Goal: Information Seeking & Learning: Learn about a topic

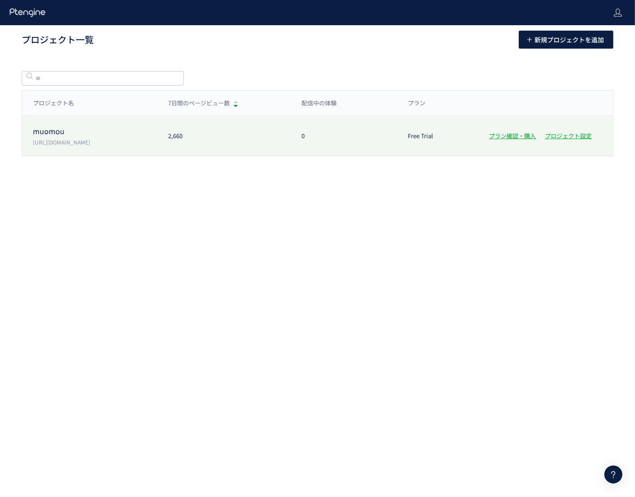
click at [101, 147] on div "muomou [URL][DOMAIN_NAME] 2,660 0 Free Trial プラン確認・購入 プロジェクト設定" at bounding box center [317, 136] width 591 height 40
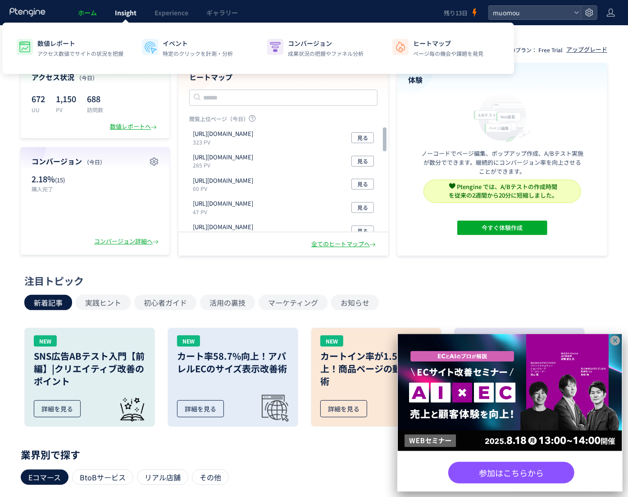
click at [122, 9] on span "Insight" at bounding box center [126, 12] width 22 height 9
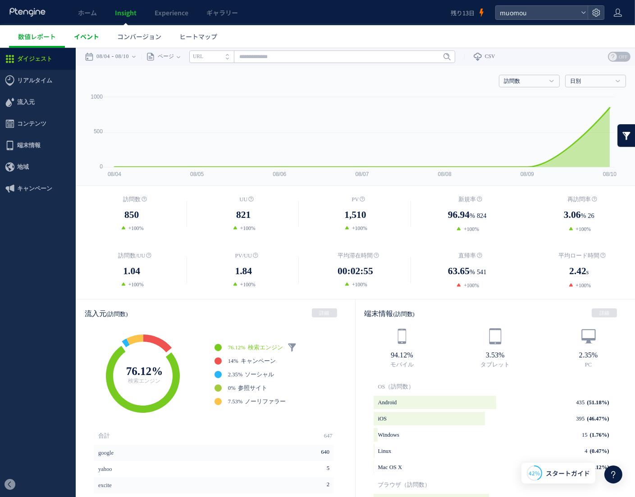
click at [106, 34] on link "イベント" at bounding box center [86, 36] width 43 height 23
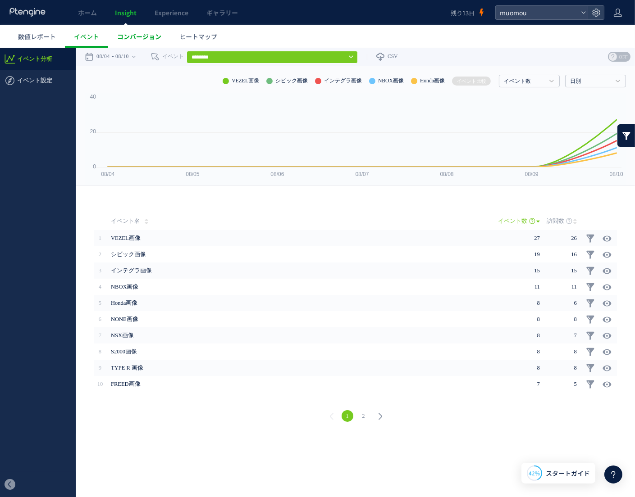
click at [141, 33] on span "コンバージョン" at bounding box center [139, 36] width 44 height 9
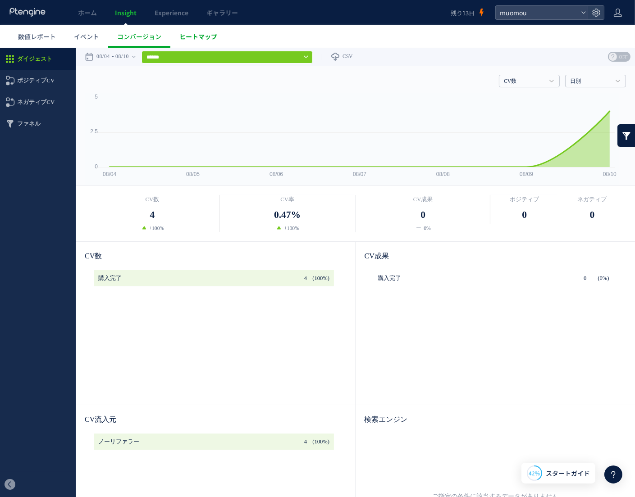
click at [214, 35] on span "ヒートマップ" at bounding box center [198, 36] width 38 height 9
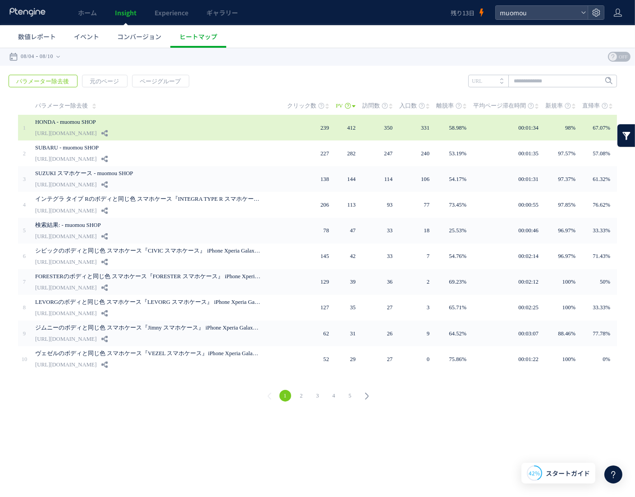
click at [94, 130] on link "[URL][DOMAIN_NAME]" at bounding box center [65, 132] width 61 height 11
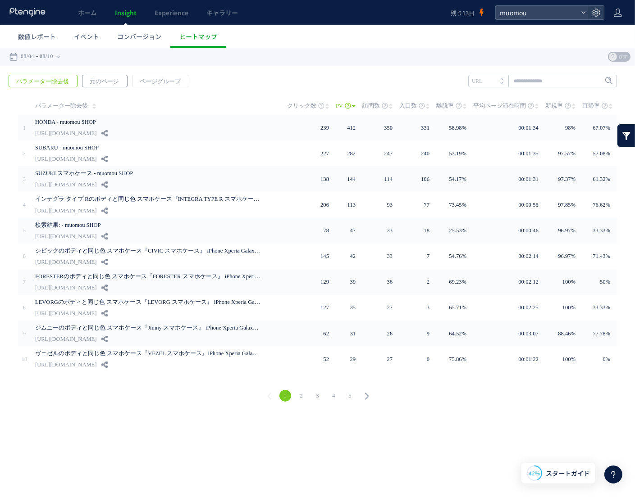
click at [111, 84] on span "元のページ" at bounding box center [104, 81] width 44 height 13
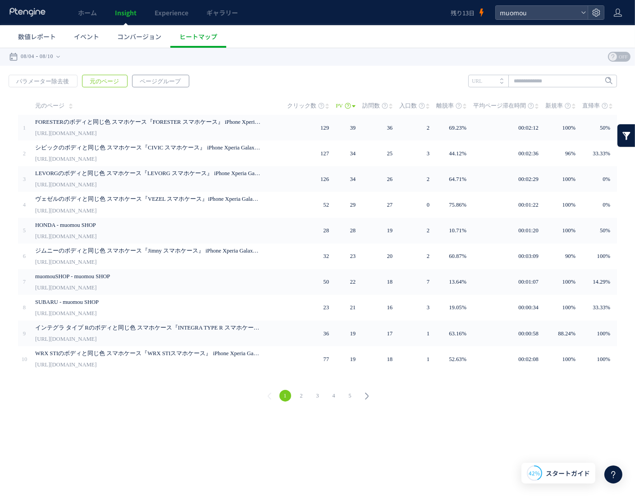
click at [147, 80] on span "ページグループ" at bounding box center [159, 81] width 55 height 13
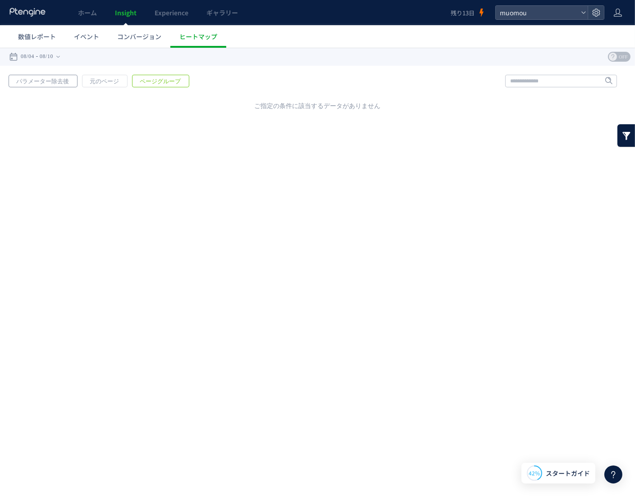
click at [70, 80] on span "パラメーター除去後" at bounding box center [42, 81] width 67 height 13
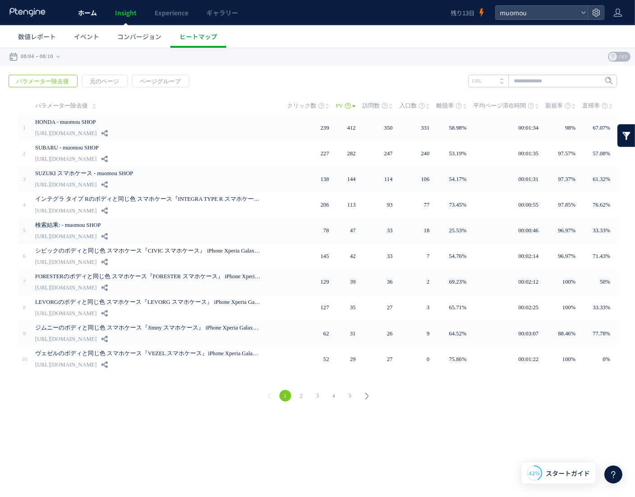
click at [89, 17] on link "ホーム" at bounding box center [87, 12] width 37 height 25
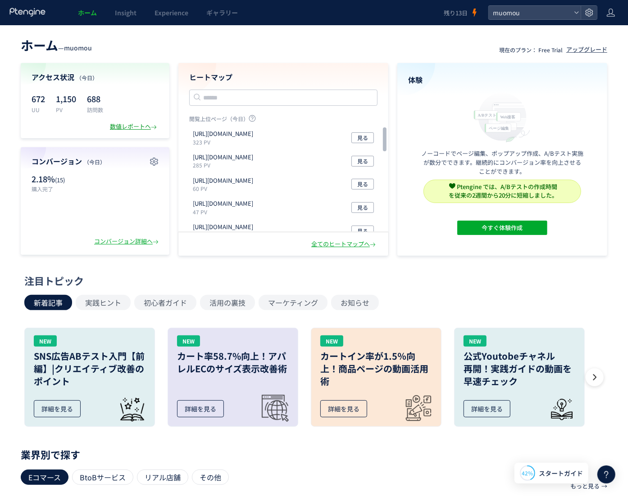
click at [130, 127] on div "数値レポートへ" at bounding box center [134, 126] width 49 height 9
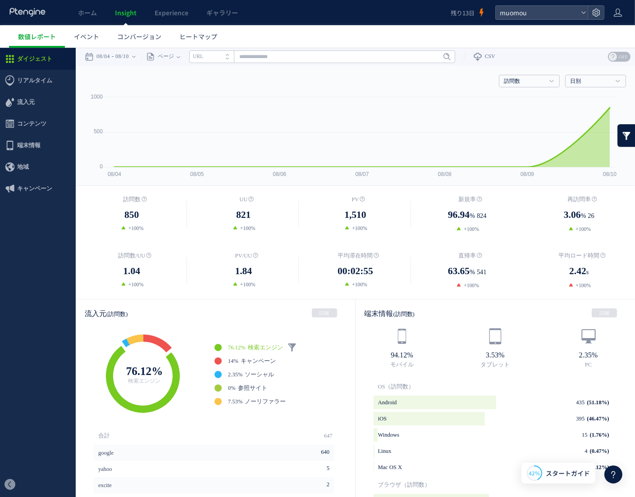
click at [618, 135] on link at bounding box center [626, 135] width 18 height 23
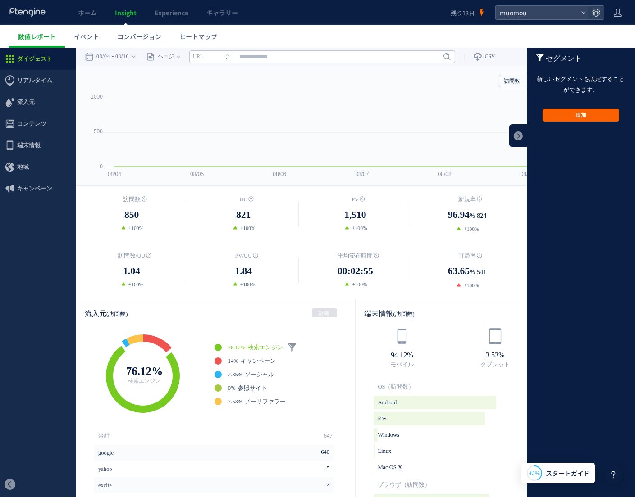
click at [590, 112] on button "追加" at bounding box center [580, 115] width 77 height 13
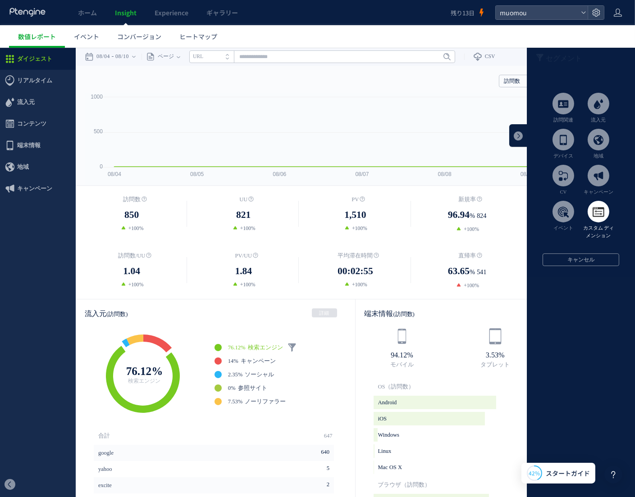
click at [598, 222] on span at bounding box center [598, 211] width 22 height 22
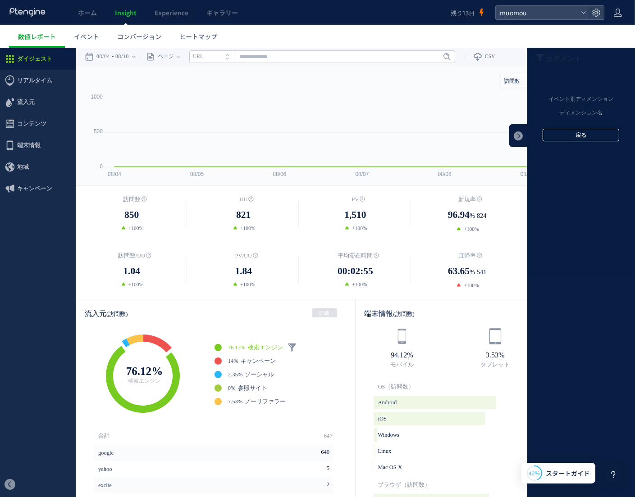
click at [590, 133] on button "戻る" at bounding box center [580, 134] width 77 height 13
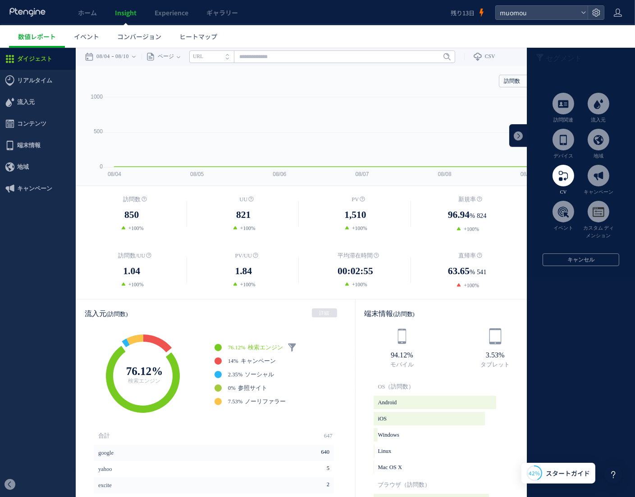
click at [552, 181] on span at bounding box center [563, 175] width 22 height 22
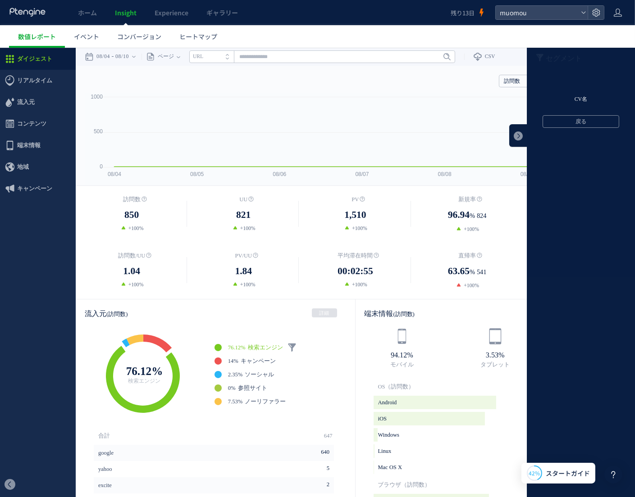
click at [570, 100] on li "CV名" at bounding box center [580, 99] width 108 height 14
click at [536, 148] on label "購入完了" at bounding box center [579, 149] width 89 height 7
click at [576, 172] on button "OK" at bounding box center [580, 173] width 77 height 13
click at [577, 148] on button "有効にする" at bounding box center [580, 146] width 77 height 13
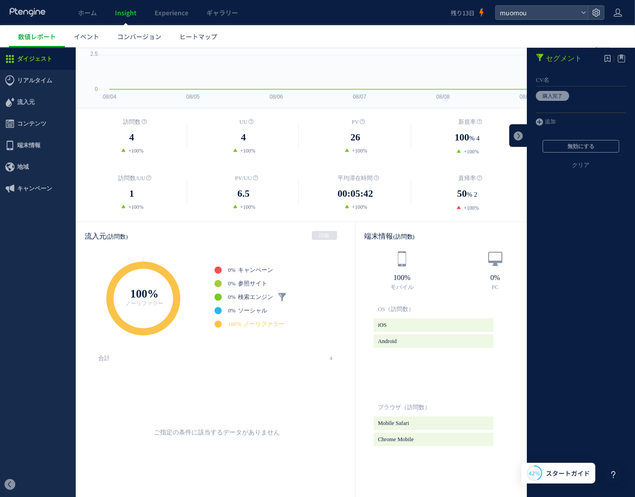
scroll to position [90, 0]
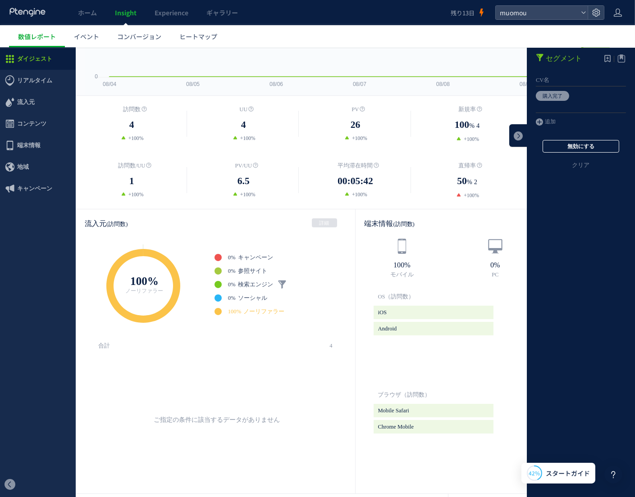
click at [569, 144] on button "無効にする" at bounding box center [580, 146] width 77 height 13
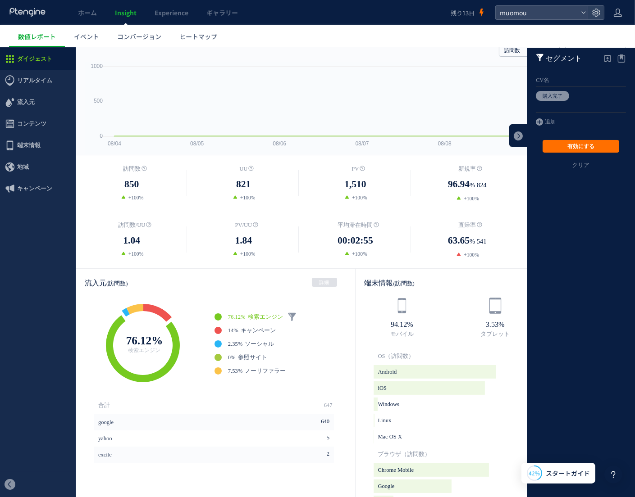
scroll to position [0, 0]
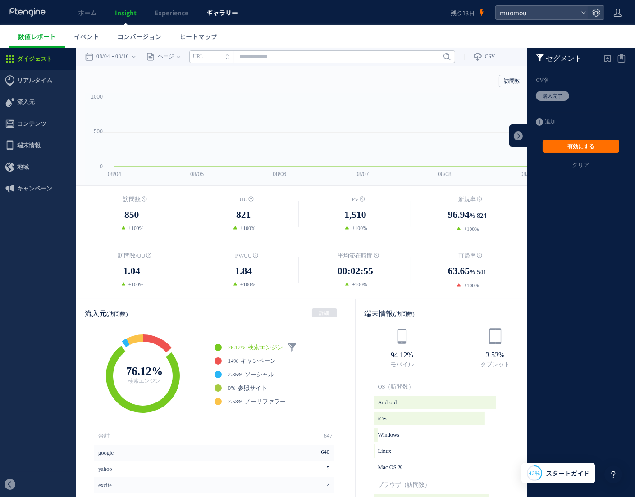
click at [221, 14] on span "ギャラリー" at bounding box center [222, 12] width 32 height 9
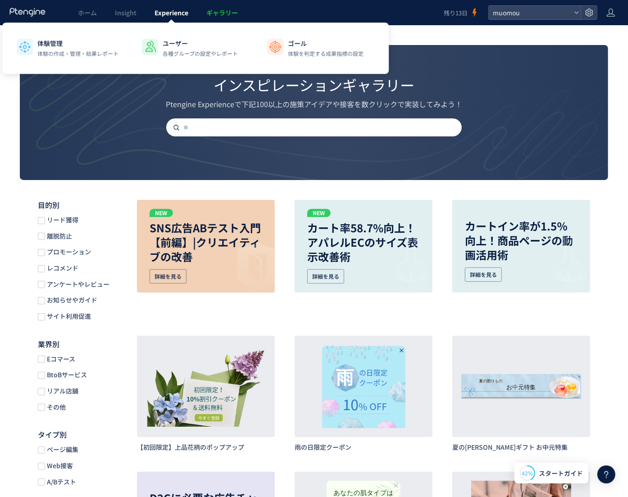
click at [174, 11] on span "Experience" at bounding box center [171, 12] width 34 height 9
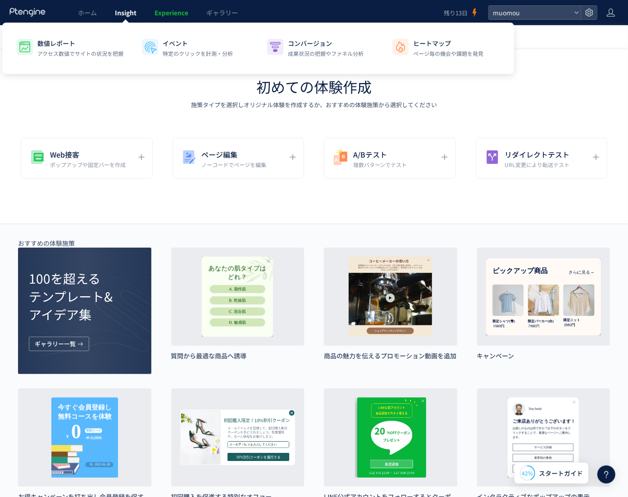
click at [132, 8] on span "Insight" at bounding box center [126, 12] width 22 height 9
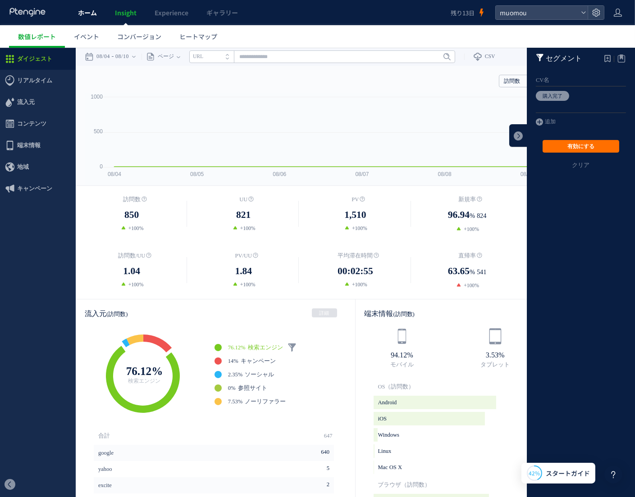
click at [91, 9] on span "ホーム" at bounding box center [87, 12] width 19 height 9
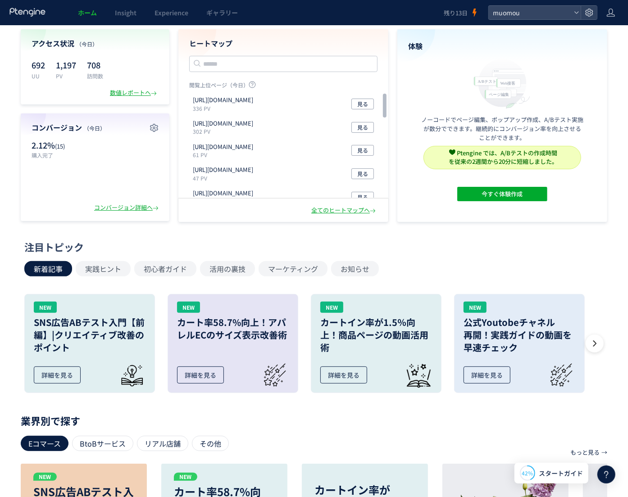
scroll to position [135, 0]
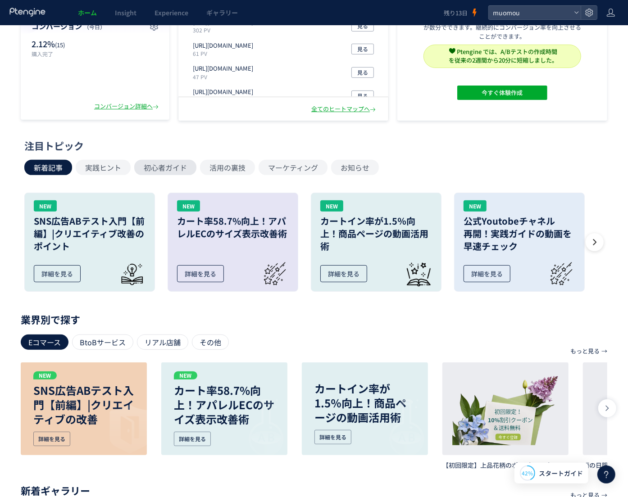
click at [190, 164] on button "初心者ガイド" at bounding box center [165, 167] width 62 height 15
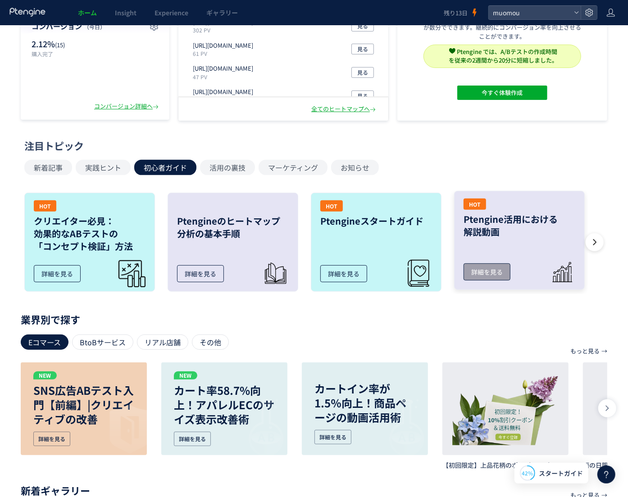
click at [546, 248] on link "HOT Ptengine活用における 解説動画 詳細を見る" at bounding box center [519, 240] width 131 height 99
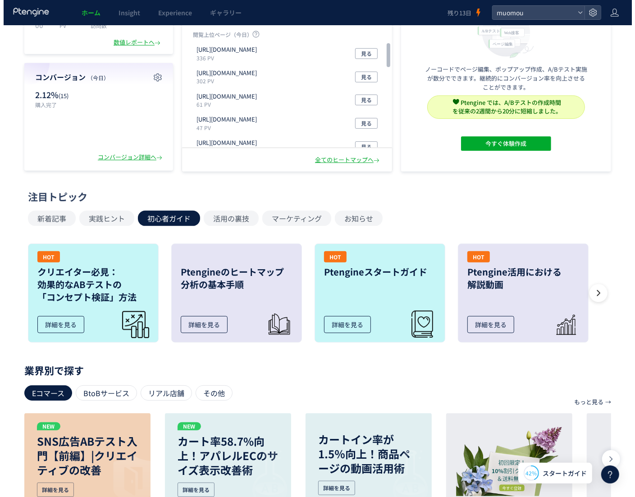
scroll to position [0, 0]
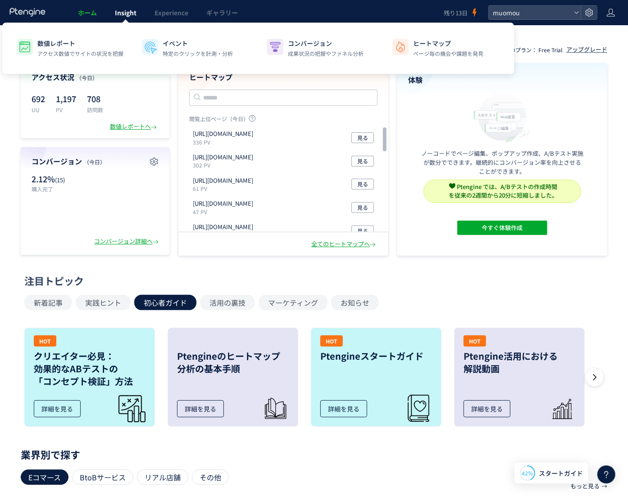
click at [127, 14] on span "Insight" at bounding box center [126, 12] width 22 height 9
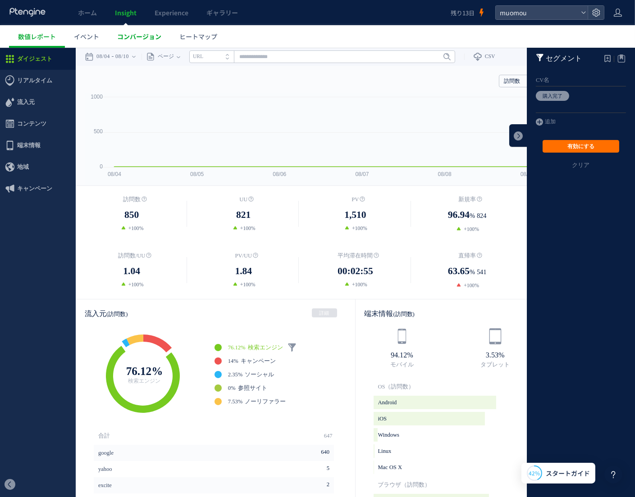
click at [141, 36] on span "コンバージョン" at bounding box center [139, 36] width 44 height 9
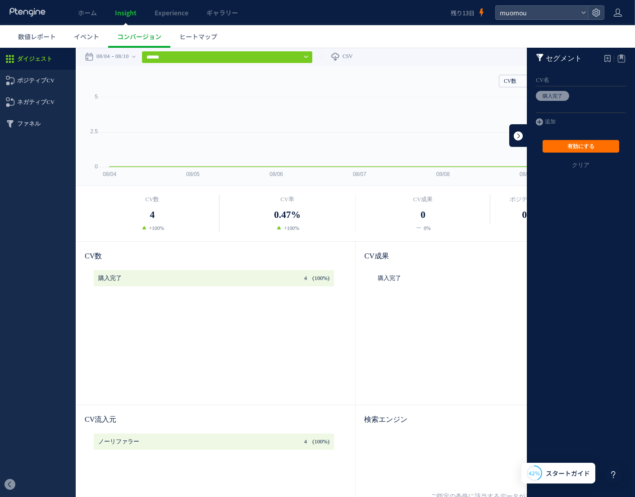
click at [509, 133] on link at bounding box center [518, 135] width 18 height 23
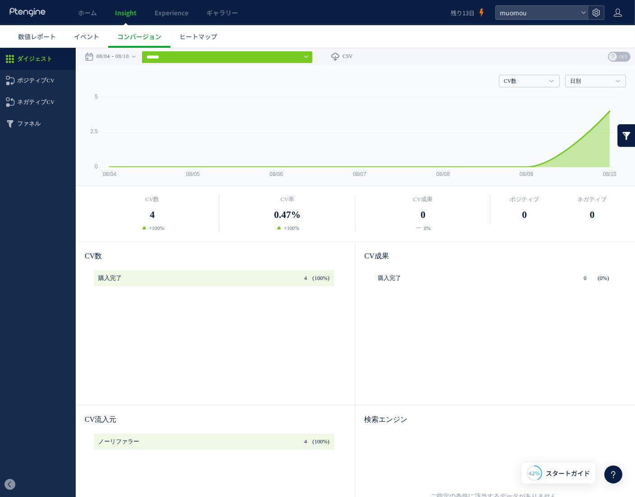
click at [597, 9] on icon at bounding box center [595, 12] width 9 height 9
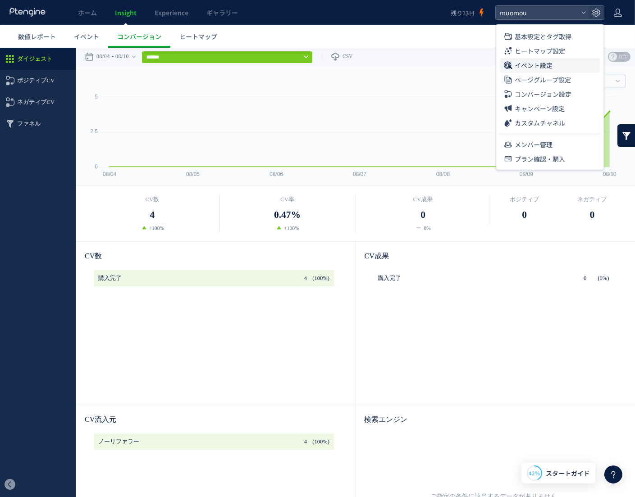
click at [561, 73] on li "イベント設定" at bounding box center [549, 80] width 100 height 14
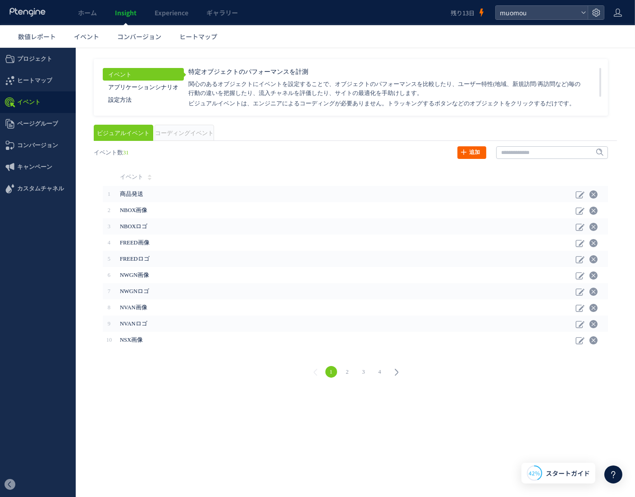
click at [469, 154] on link "追加" at bounding box center [471, 152] width 29 height 13
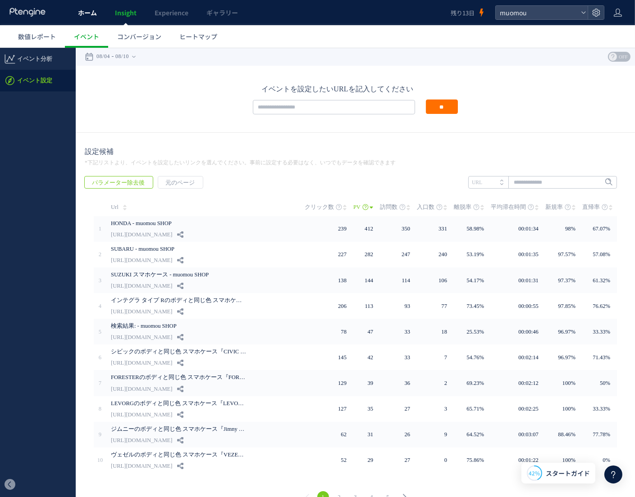
click at [90, 11] on span "ホーム" at bounding box center [87, 12] width 19 height 9
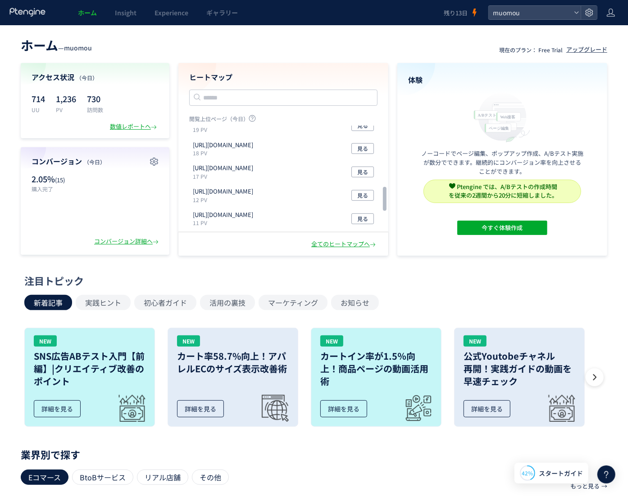
scroll to position [270, 0]
click at [167, 302] on button "初心者ガイド" at bounding box center [165, 302] width 62 height 15
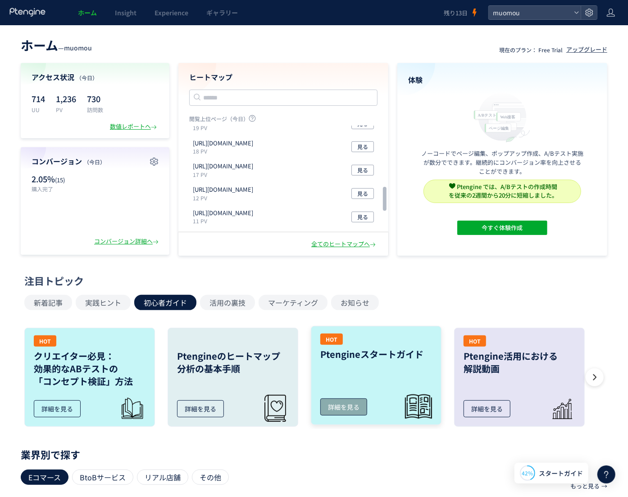
click at [412, 385] on link "HOT Ptengineスタートガイド 詳細を見る" at bounding box center [376, 375] width 131 height 99
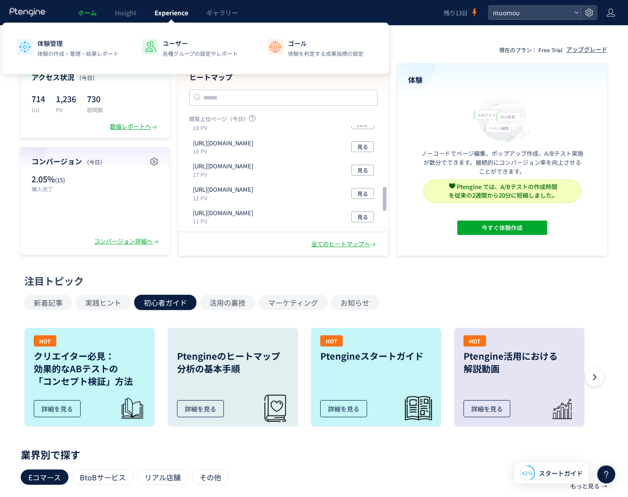
click at [177, 11] on span "Experience" at bounding box center [171, 12] width 34 height 9
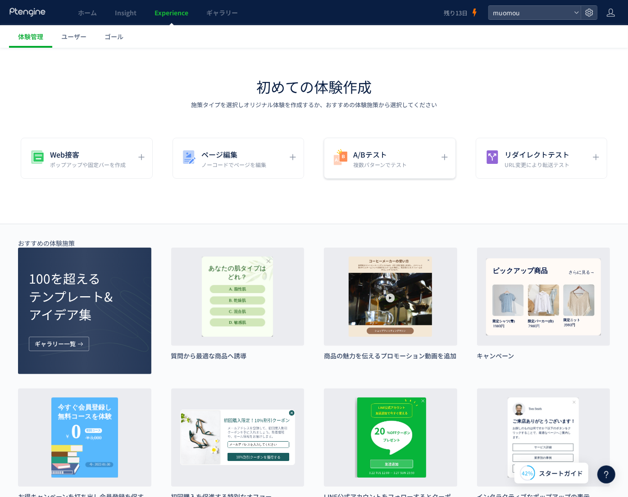
click at [378, 154] on h5 "A/Bテスト" at bounding box center [380, 154] width 54 height 13
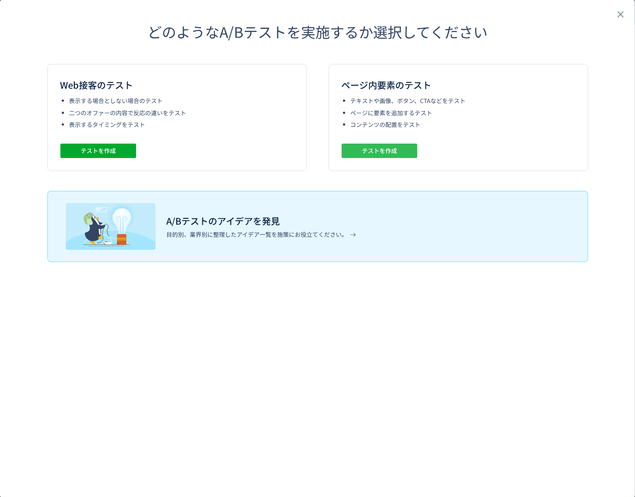
click at [377, 154] on span "テストを作成" at bounding box center [379, 151] width 35 height 14
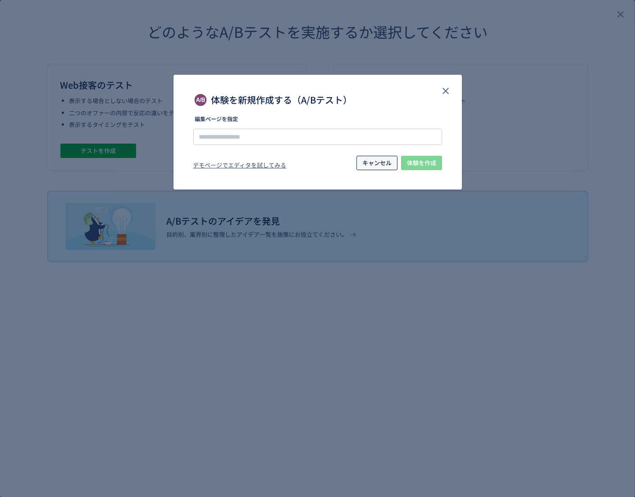
click at [380, 164] on span "キャンセル" at bounding box center [376, 163] width 29 height 14
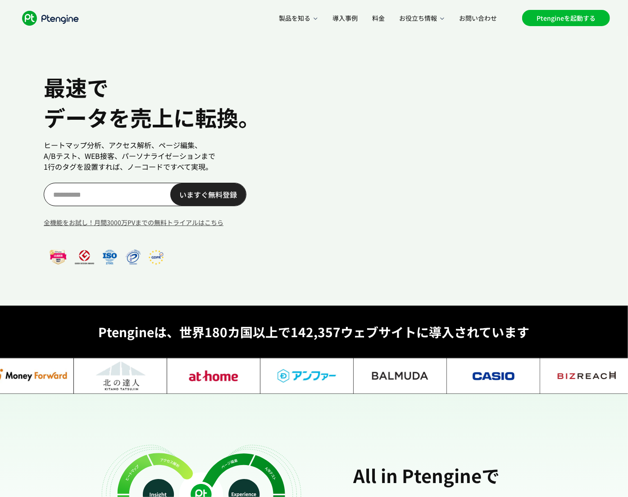
scroll to position [0, 20]
click at [573, 19] on link "Ptengineを起動する" at bounding box center [566, 18] width 88 height 16
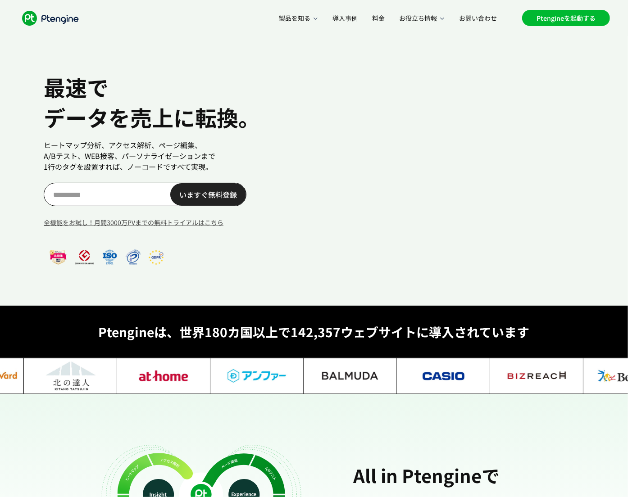
click at [571, 17] on link "Ptengineを起動する" at bounding box center [566, 18] width 88 height 16
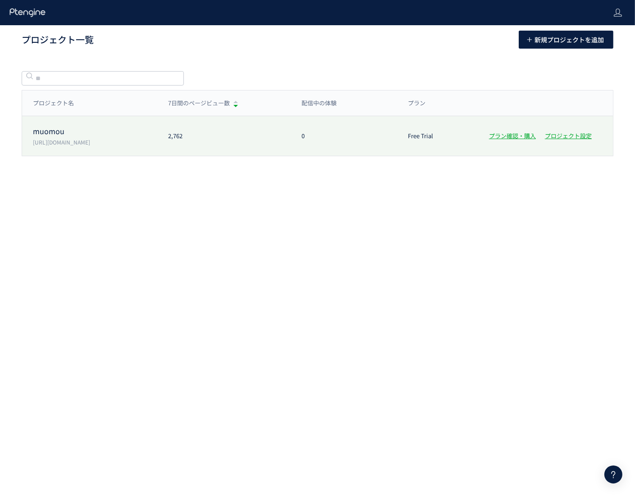
click at [43, 140] on p "[URL][DOMAIN_NAME]" at bounding box center [95, 142] width 124 height 8
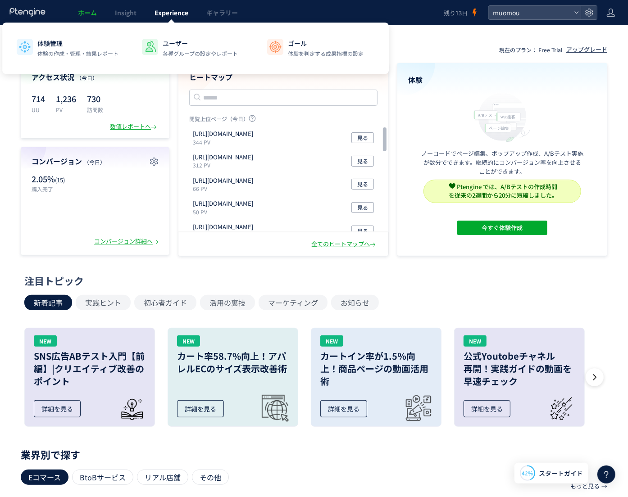
click at [180, 14] on span "Experience" at bounding box center [171, 12] width 34 height 9
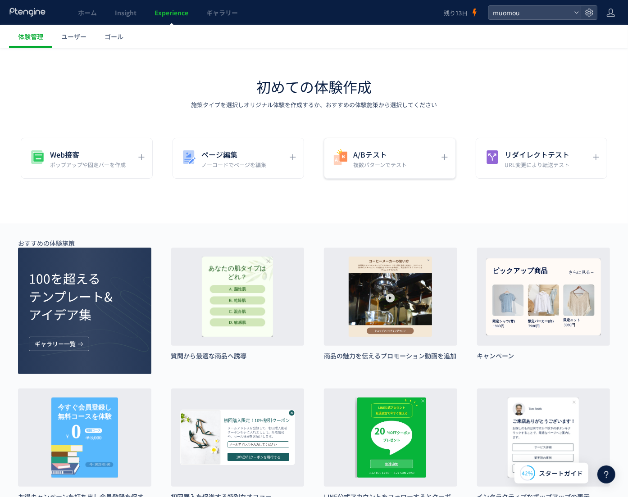
click at [395, 163] on p "複数パターンでテスト" at bounding box center [380, 165] width 54 height 8
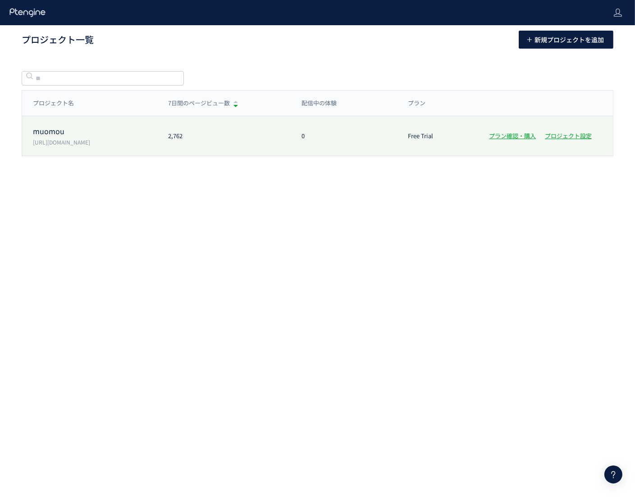
click at [93, 146] on div "muomou https://muo-mou.com/ 2,762 0 Free Trial プラン確認・購入 プロジェクト設定" at bounding box center [317, 136] width 591 height 40
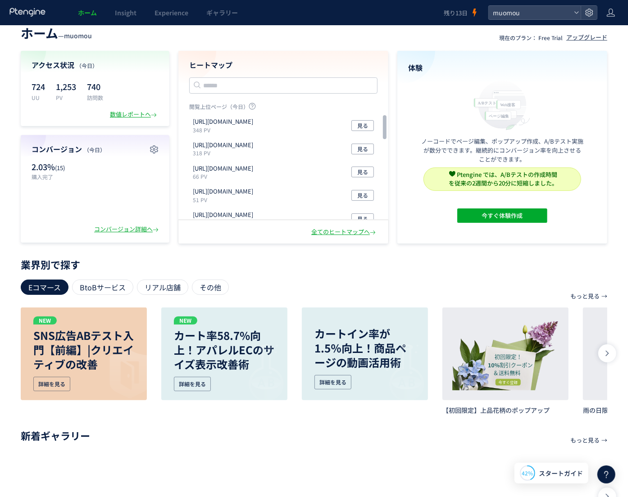
scroll to position [109, 0]
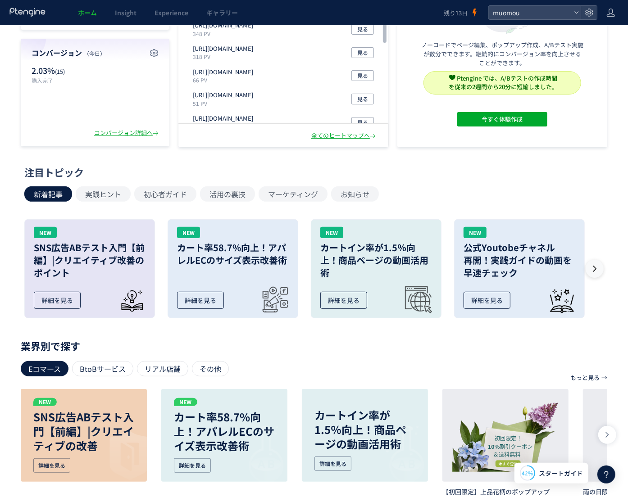
click at [602, 273] on button at bounding box center [594, 269] width 18 height 18
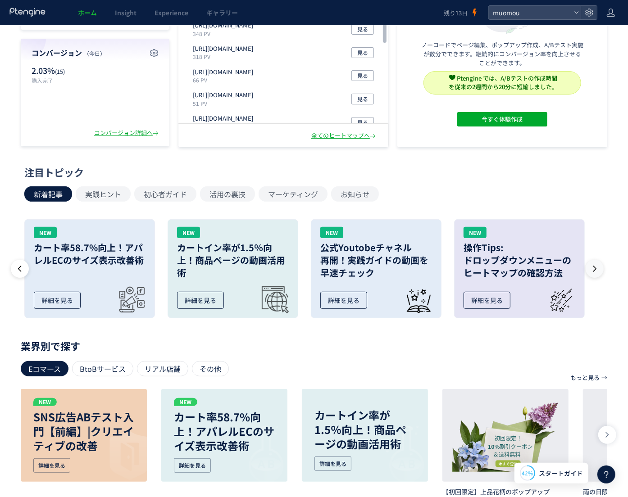
click at [602, 273] on button at bounding box center [594, 269] width 18 height 18
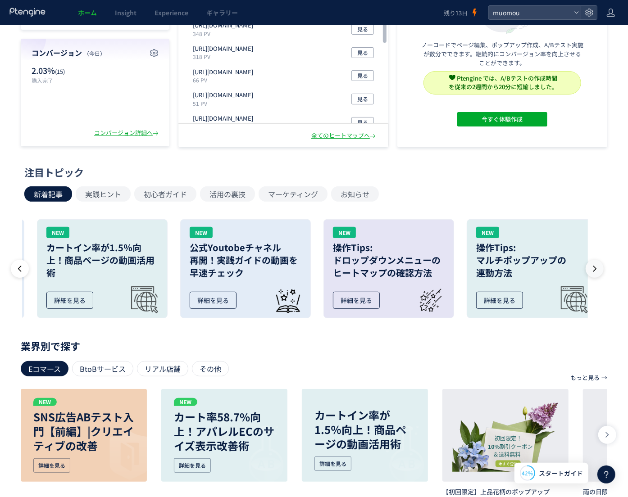
scroll to position [0, 285]
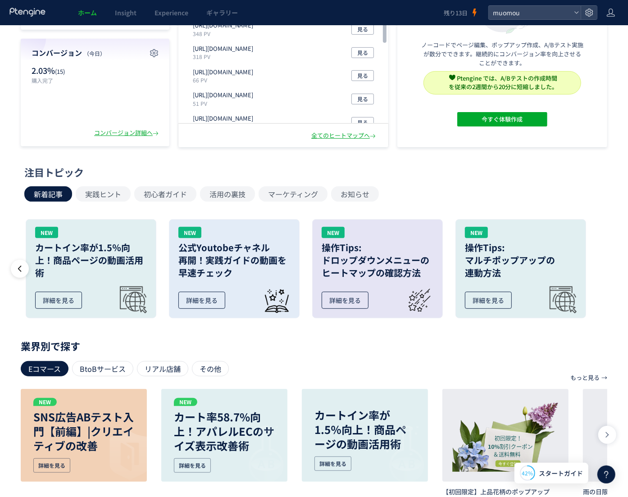
click at [602, 273] on div "注目トピック 新着記事 実践ヒント 初心者ガイド 活用の裏技 マーケティング お知らせ NEW SNS広告ABテスト入門【前編】|クリエイティブ改善のポイント…" at bounding box center [311, 245] width 632 height 160
click at [164, 198] on button "初心者ガイド" at bounding box center [165, 193] width 62 height 15
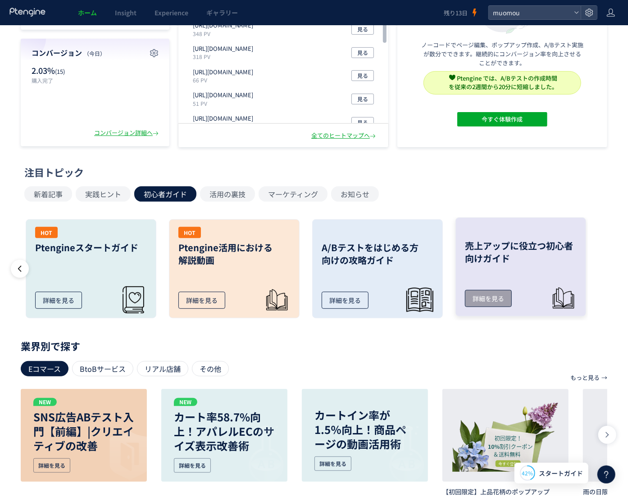
click at [535, 286] on link "売上アップに役立つ初心者向けガイド 詳細を見る" at bounding box center [520, 267] width 131 height 99
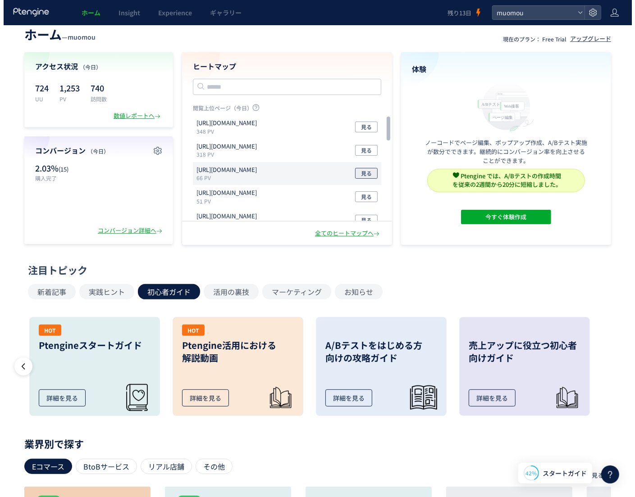
scroll to position [0, 0]
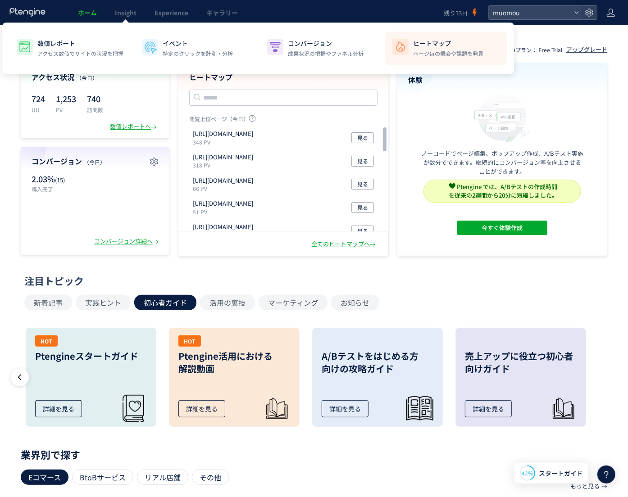
click at [0, 0] on li "ヒートマップ ページ毎の機会や課題を発見" at bounding box center [0, 0] width 0 height 0
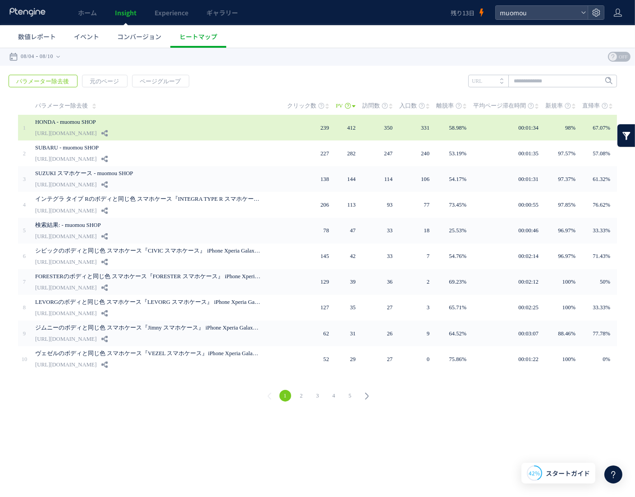
click at [70, 126] on link "HONDA - muomou SHOP" at bounding box center [147, 121] width 225 height 11
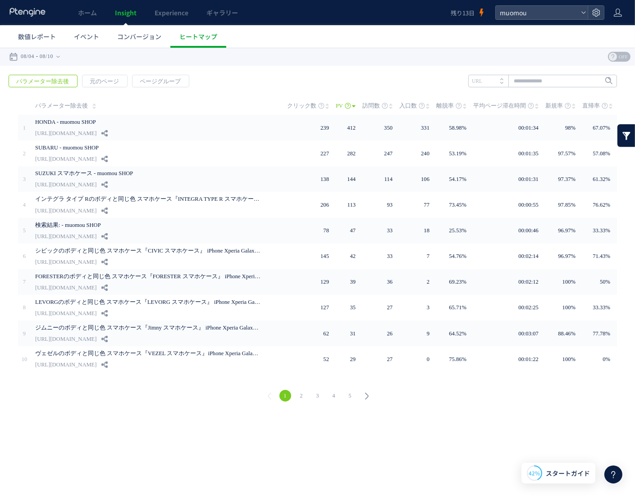
click at [623, 55] on span "OFF" at bounding box center [623, 56] width 14 height 10
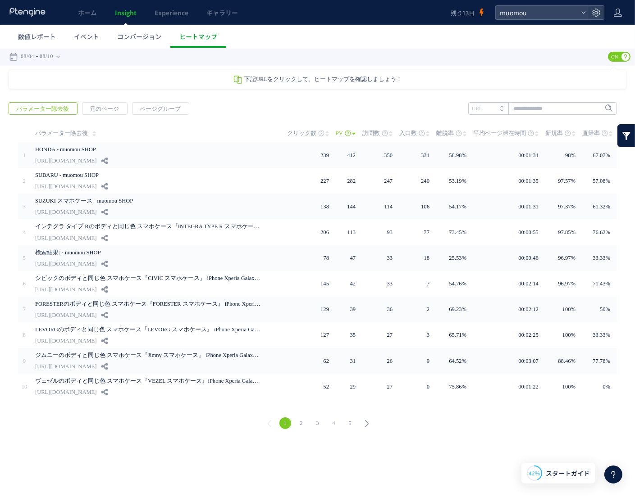
click at [618, 54] on span "ON" at bounding box center [615, 56] width 14 height 10
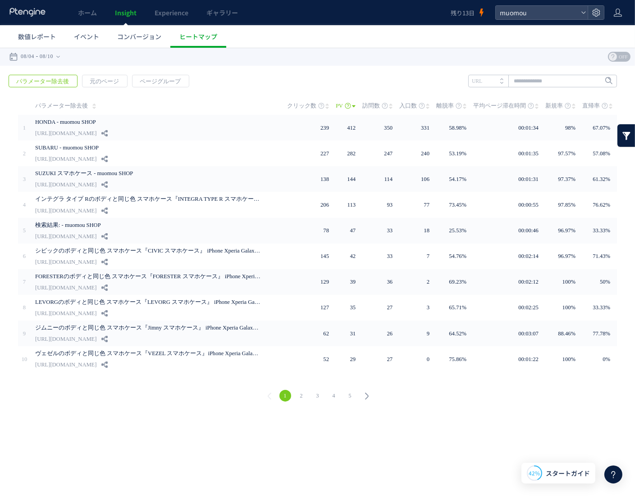
click at [626, 53] on span "OFF" at bounding box center [623, 56] width 14 height 10
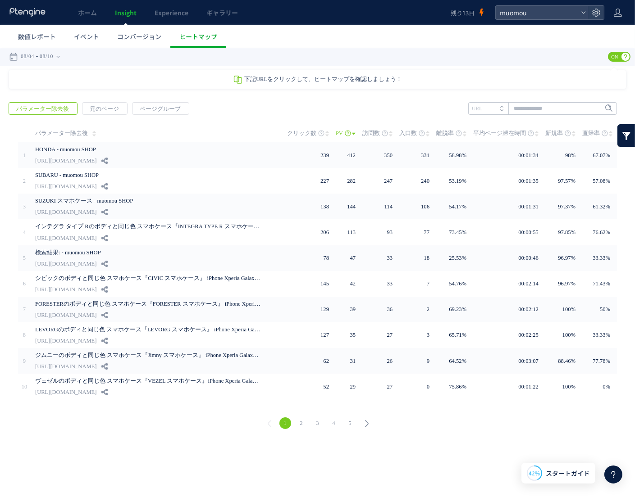
click at [614, 56] on span "ON" at bounding box center [615, 56] width 14 height 10
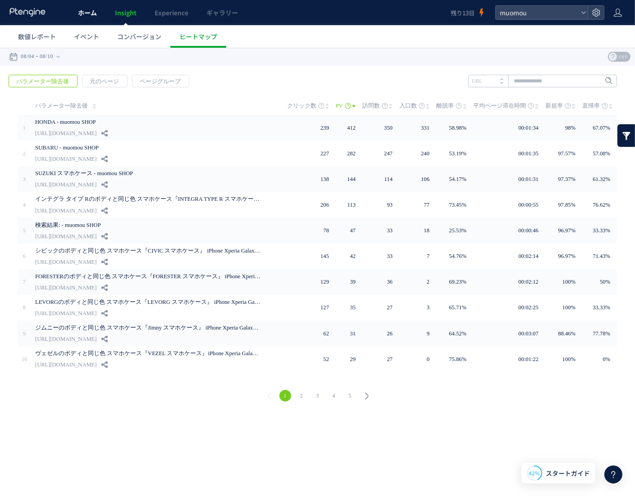
click at [81, 12] on span "ホーム" at bounding box center [87, 12] width 19 height 9
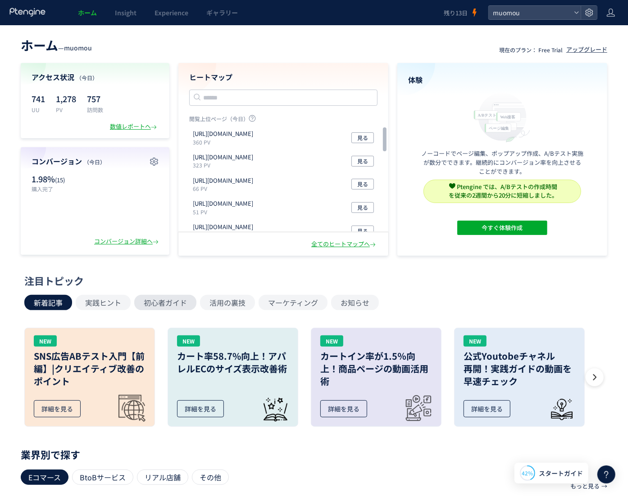
click at [167, 301] on button "初心者ガイド" at bounding box center [165, 302] width 62 height 15
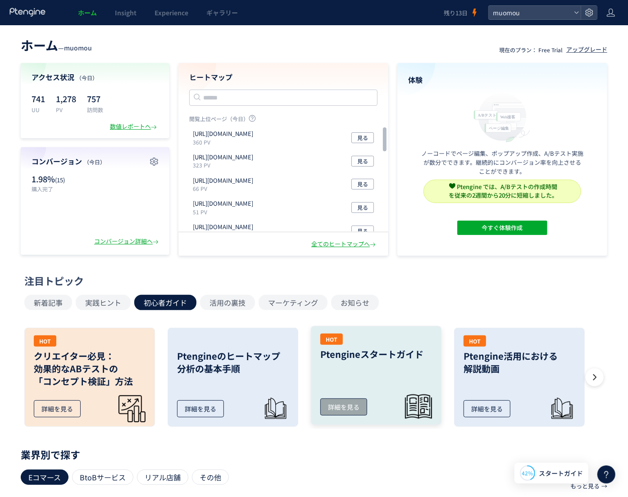
click at [415, 410] on link "HOT Ptengineスタートガイド 詳細を見る" at bounding box center [376, 375] width 131 height 99
click at [610, 14] on icon at bounding box center [610, 12] width 9 height 9
click at [591, 16] on icon at bounding box center [589, 12] width 9 height 9
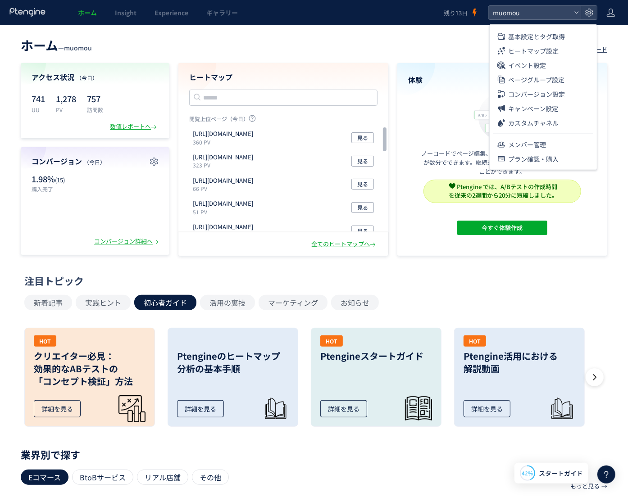
click at [39, 9] on icon at bounding box center [27, 12] width 37 height 9
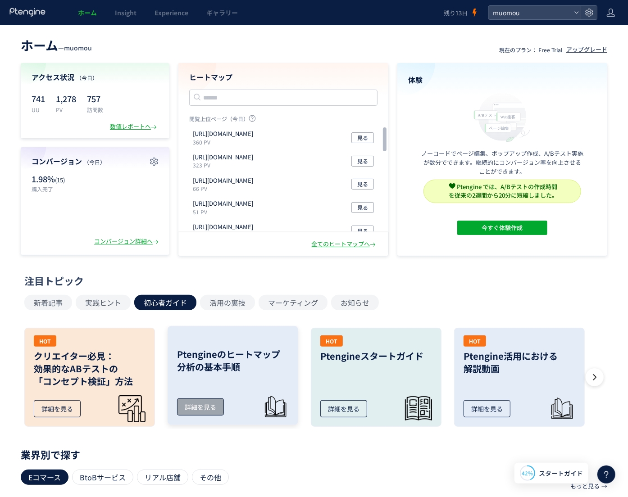
click at [260, 385] on link "Ptengineのヒートマップ 分析の基本手順 詳細を見る" at bounding box center [233, 375] width 131 height 99
click at [597, 377] on icon at bounding box center [594, 377] width 9 height 9
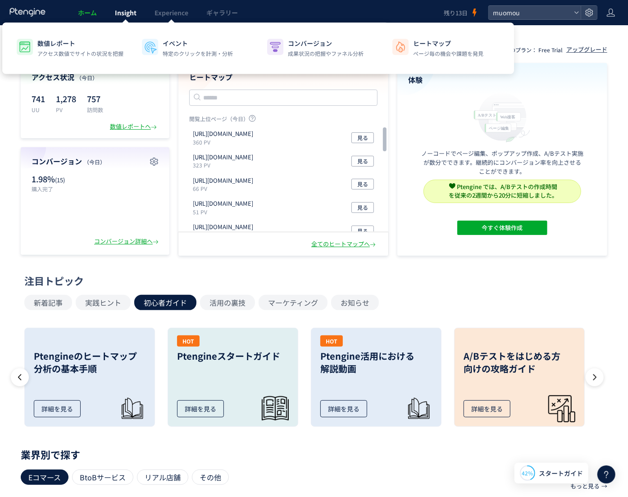
click at [126, 17] on link "Insight" at bounding box center [126, 12] width 40 height 25
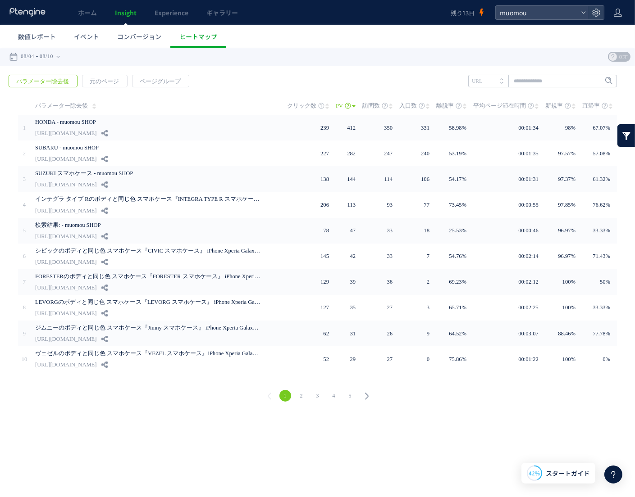
click at [625, 59] on span "OFF" at bounding box center [623, 56] width 14 height 10
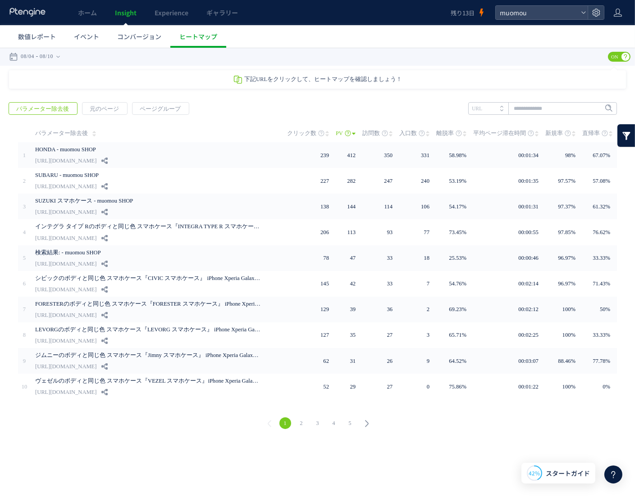
click at [613, 56] on span "ON" at bounding box center [615, 56] width 14 height 10
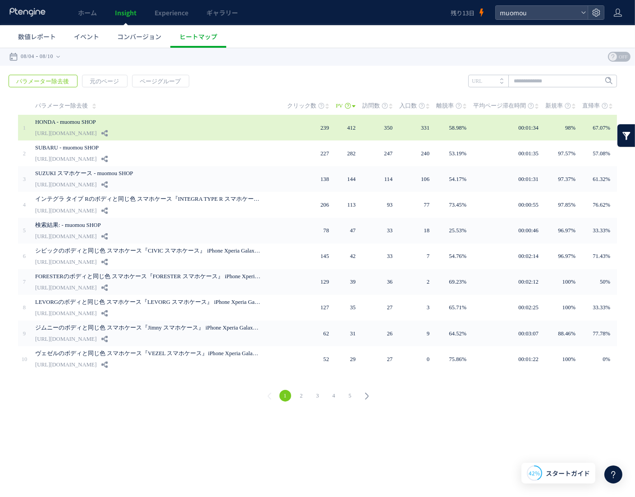
click at [96, 131] on link "[URL][DOMAIN_NAME]" at bounding box center [65, 132] width 61 height 11
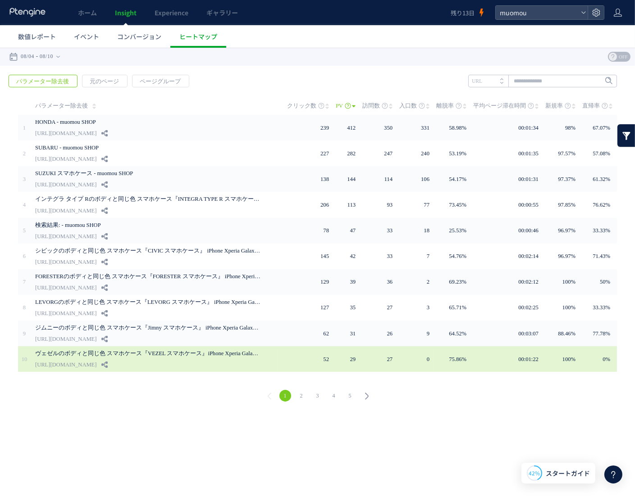
click at [96, 359] on link "[URL][DOMAIN_NAME]" at bounding box center [65, 364] width 61 height 11
